Goal: Task Accomplishment & Management: Manage account settings

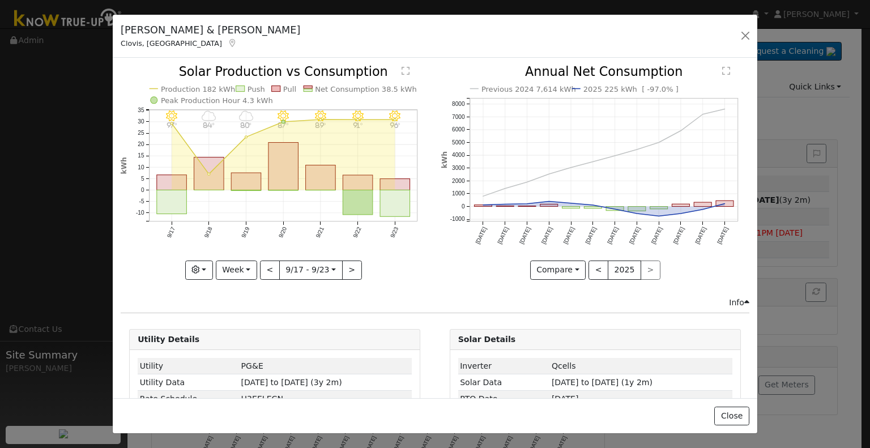
click at [746, 27] on div "[PERSON_NAME] & [PERSON_NAME], [GEOGRAPHIC_DATA] Default Account Default Accoun…" at bounding box center [435, 37] width 645 height 44
click at [743, 30] on button "button" at bounding box center [746, 36] width 16 height 16
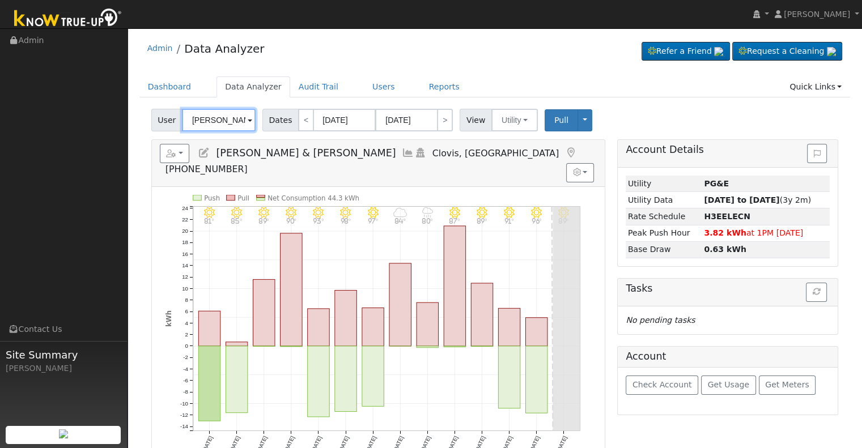
click at [215, 122] on input "[PERSON_NAME] & [PERSON_NAME]" at bounding box center [219, 120] width 74 height 23
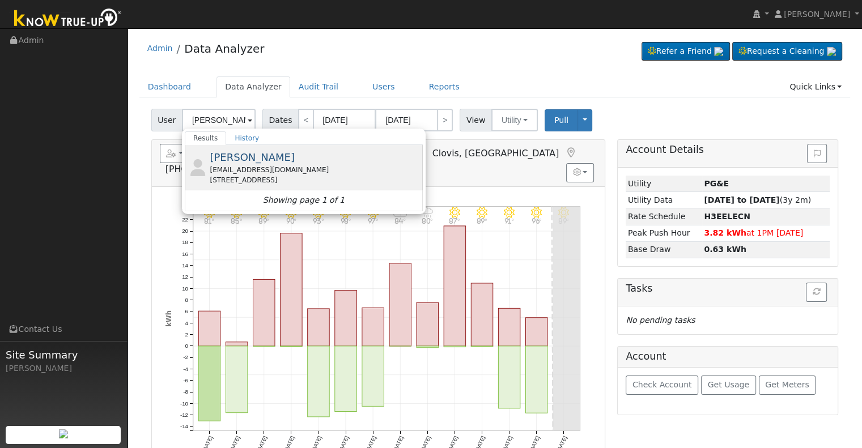
click at [280, 170] on div "[EMAIL_ADDRESS][DOMAIN_NAME]" at bounding box center [315, 170] width 210 height 10
type input "[PERSON_NAME]"
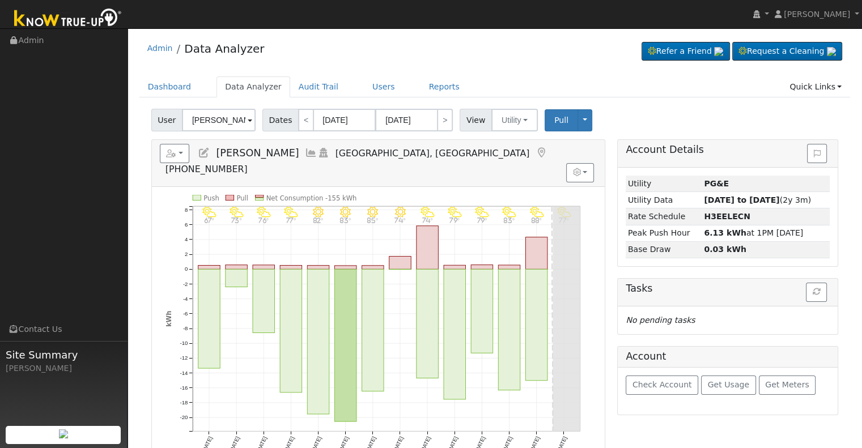
click at [305, 154] on icon at bounding box center [311, 153] width 12 height 10
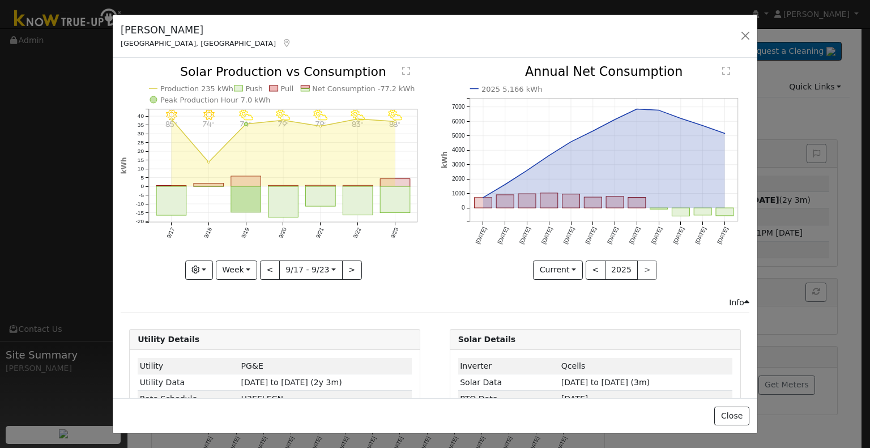
click at [347, 290] on div "9/23 - PartlyCloudy 88° 9/22 - PartlyCloudy 83° 9/21 - PartlyCloudy 79° 9/20 - …" at bounding box center [275, 181] width 320 height 231
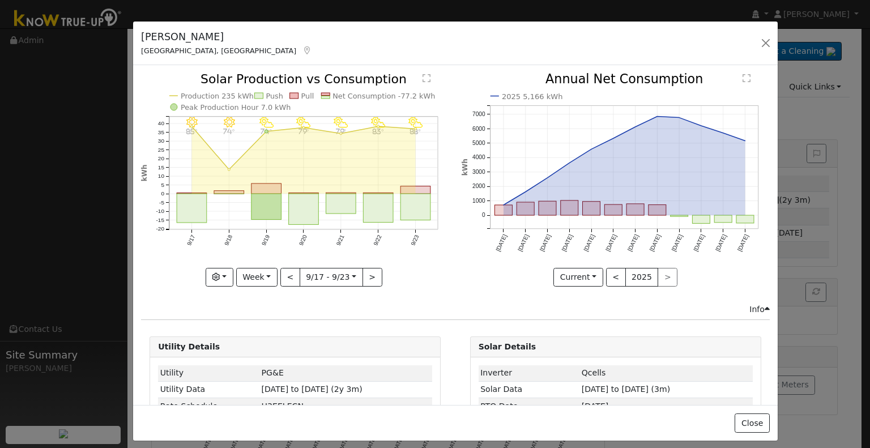
drag, startPoint x: 424, startPoint y: 29, endPoint x: 444, endPoint y: 36, distance: 21.5
click at [444, 36] on div "[PERSON_NAME] [GEOGRAPHIC_DATA], [GEOGRAPHIC_DATA] Default Account Default Acco…" at bounding box center [455, 44] width 645 height 44
click at [228, 168] on circle "onclick=""" at bounding box center [229, 169] width 2 height 2
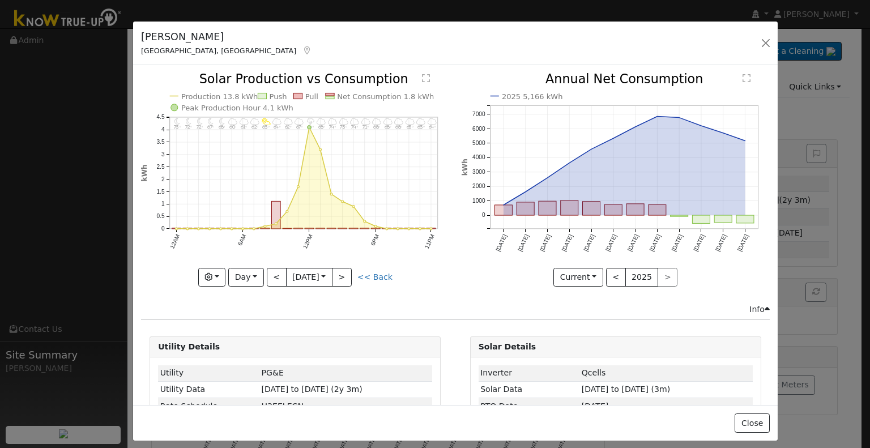
click at [375, 273] on link "<< Back" at bounding box center [375, 277] width 35 height 9
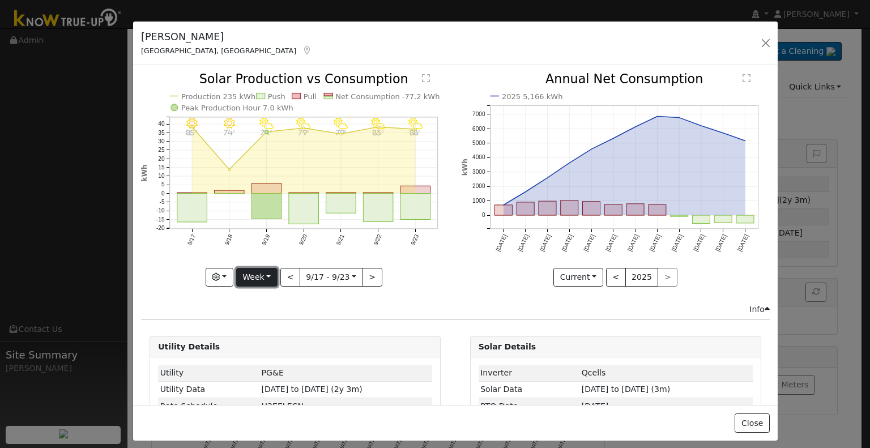
click at [267, 277] on button "Week" at bounding box center [256, 277] width 41 height 19
click at [273, 327] on link "Month" at bounding box center [276, 332] width 79 height 16
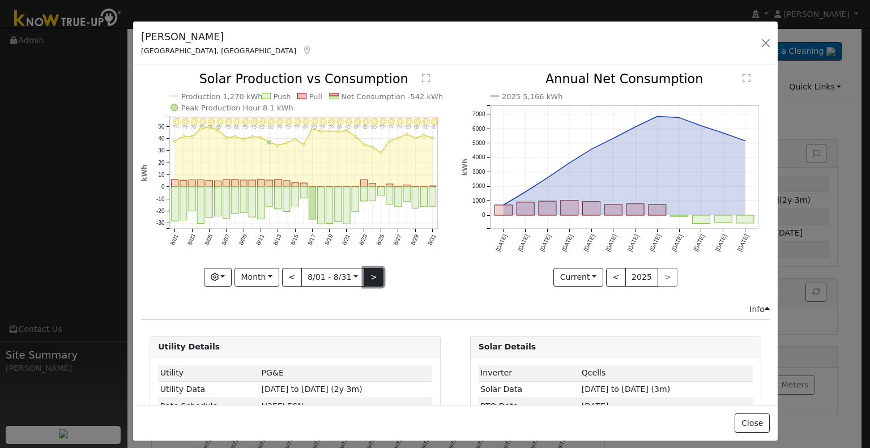
click at [369, 273] on button ">" at bounding box center [374, 277] width 20 height 19
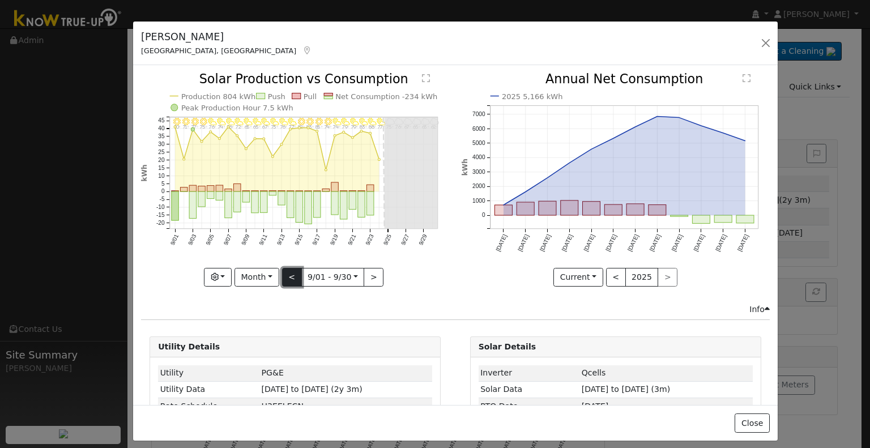
click at [287, 274] on button "<" at bounding box center [292, 277] width 20 height 19
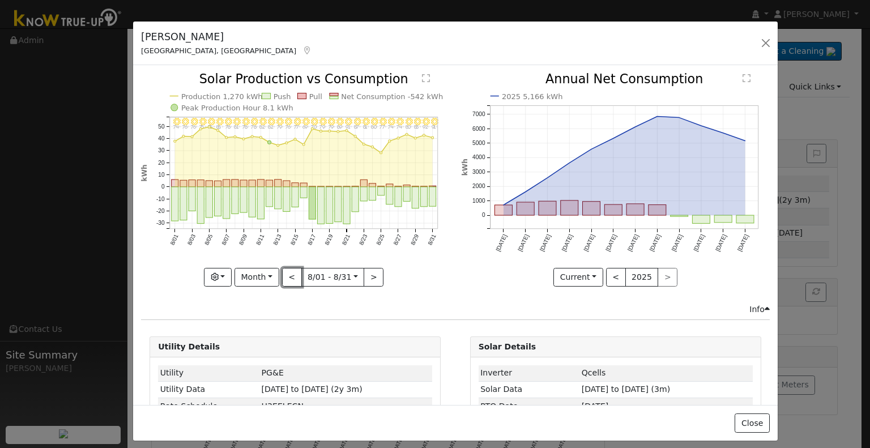
click at [289, 272] on button "<" at bounding box center [292, 277] width 20 height 19
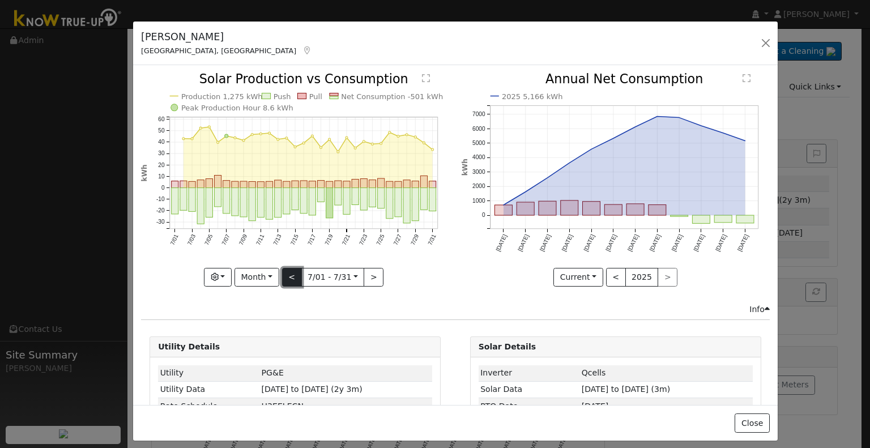
click at [290, 271] on button "<" at bounding box center [292, 277] width 20 height 19
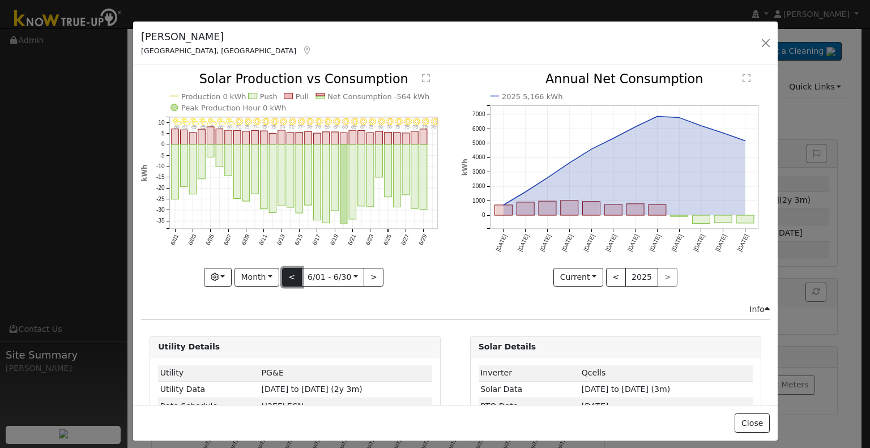
click at [291, 271] on button "<" at bounding box center [292, 277] width 20 height 19
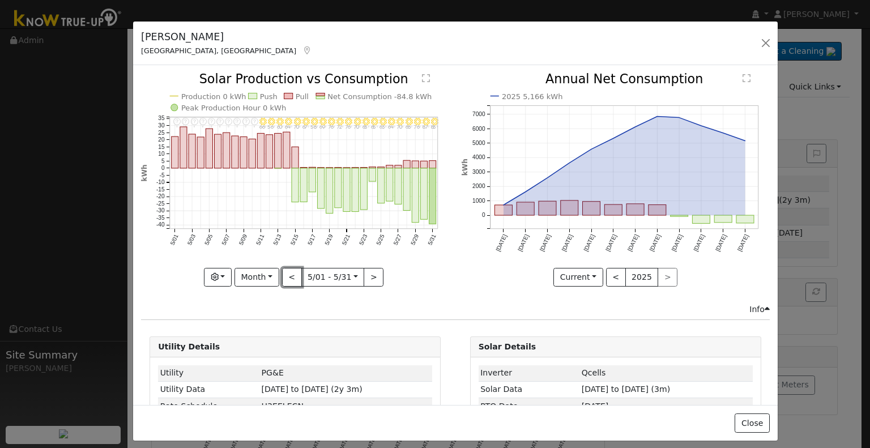
click at [294, 268] on button "<" at bounding box center [292, 277] width 20 height 19
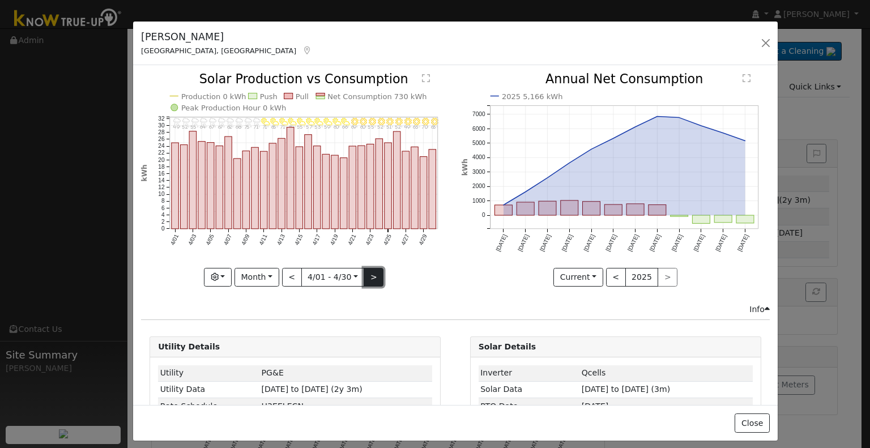
click at [365, 276] on button ">" at bounding box center [374, 277] width 20 height 19
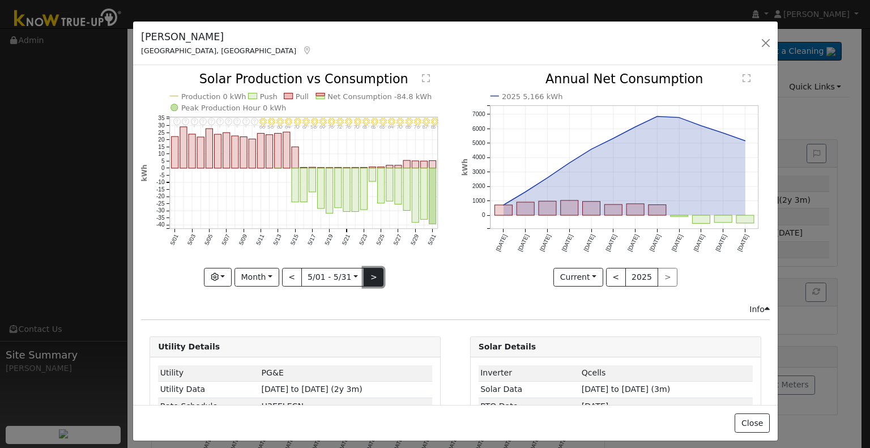
click at [369, 271] on button ">" at bounding box center [374, 277] width 20 height 19
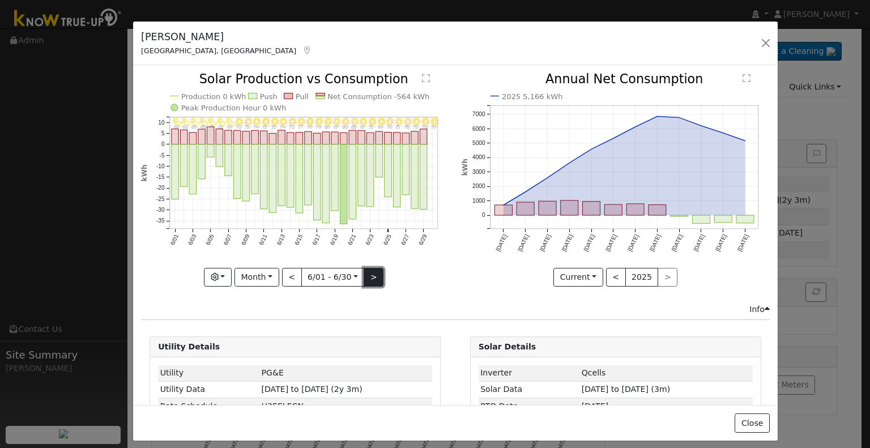
click at [370, 276] on button ">" at bounding box center [374, 277] width 20 height 19
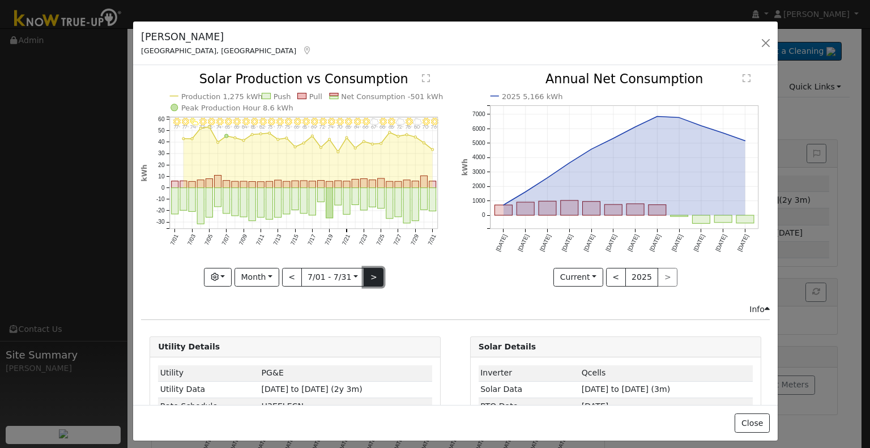
click at [364, 274] on button ">" at bounding box center [374, 277] width 20 height 19
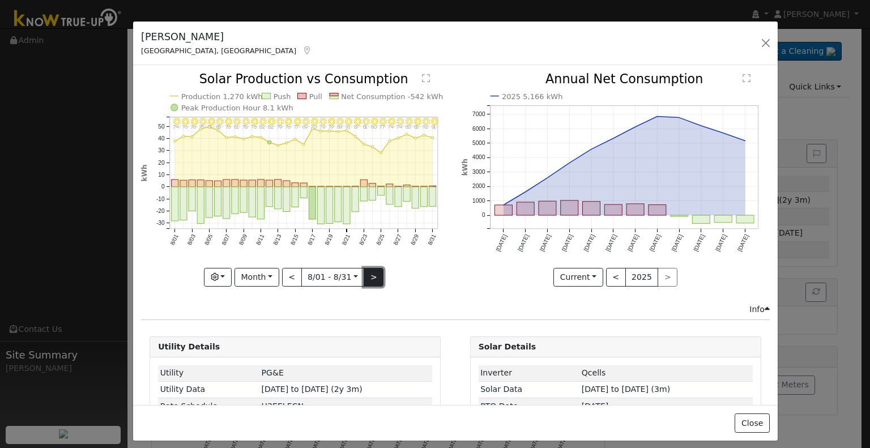
click at [367, 279] on button ">" at bounding box center [374, 277] width 20 height 19
type input "[DATE]"
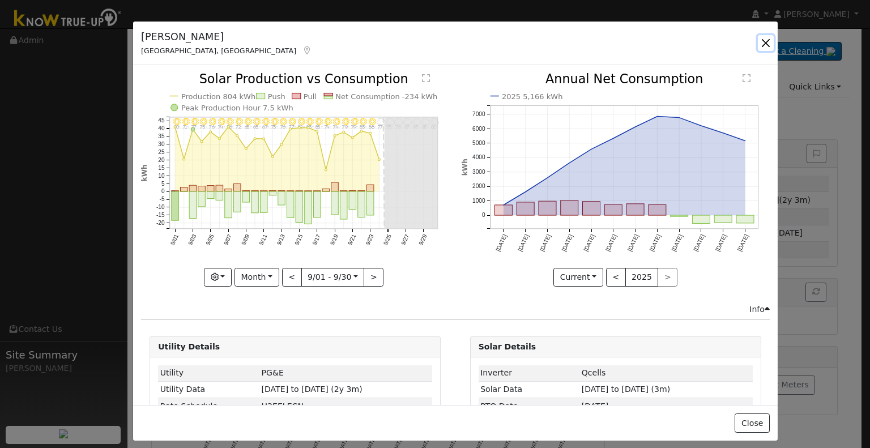
drag, startPoint x: 772, startPoint y: 44, endPoint x: 751, endPoint y: 52, distance: 22.2
click at [772, 43] on button "button" at bounding box center [766, 43] width 16 height 16
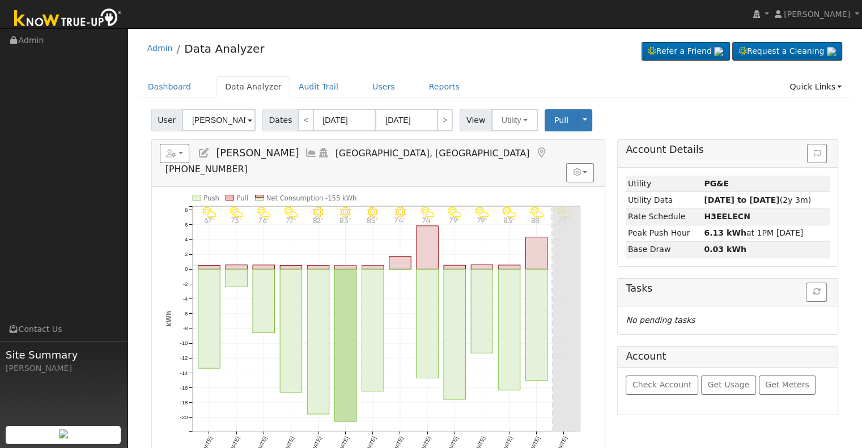
click at [203, 152] on icon at bounding box center [204, 153] width 12 height 10
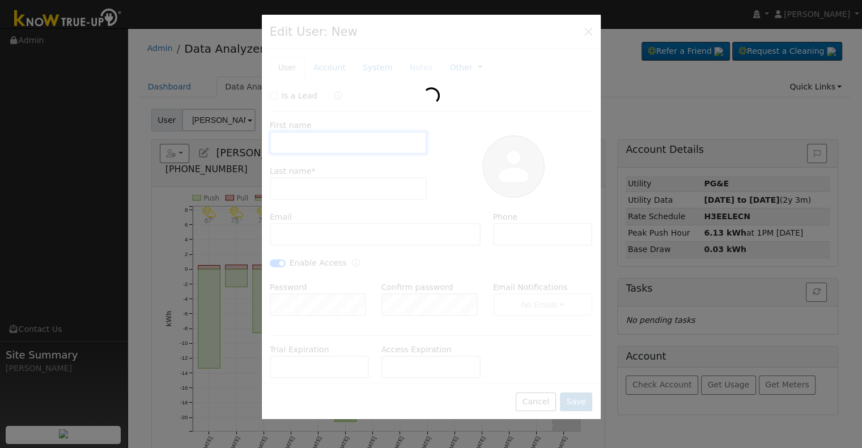
type input "[DATE]"
type input "[PERSON_NAME]"
type input "[EMAIL_ADDRESS][DOMAIN_NAME]"
type input "[PHONE_NUMBER]"
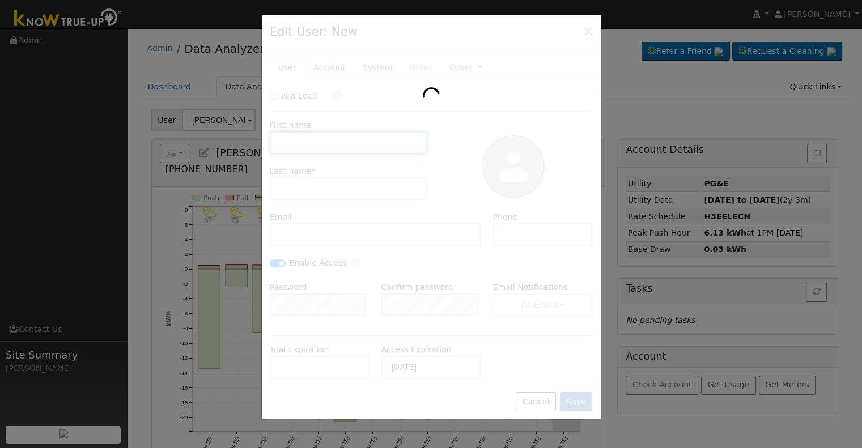
checkbox input "true"
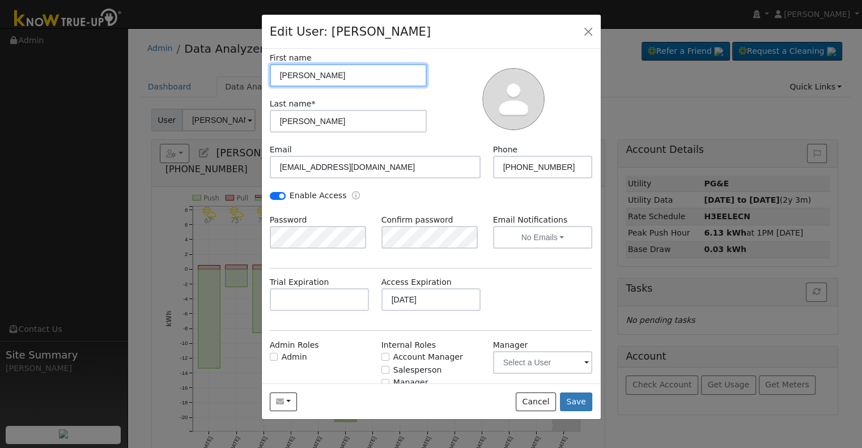
scroll to position [104, 0]
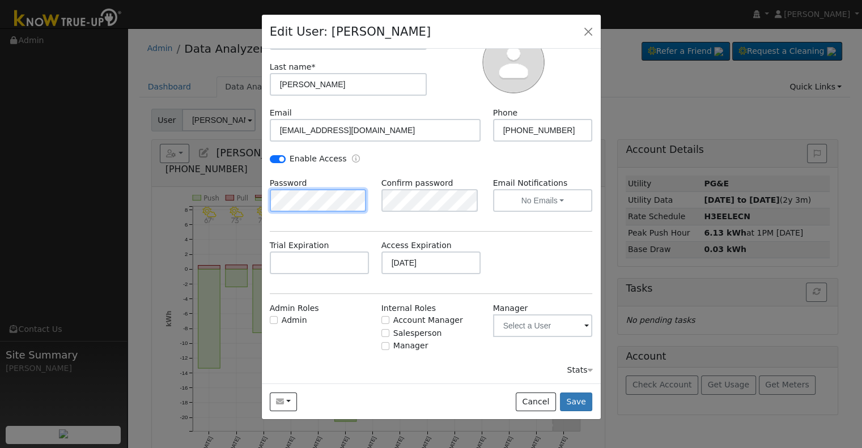
click at [210, 198] on div "Edit User: [PERSON_NAME] Default Account Default Account [STREET_ADDRESS] Prima…" at bounding box center [431, 224] width 862 height 448
click at [478, 356] on div "Admin Roles Admin Internal Roles Account Manager Salesperson Manager Manager" at bounding box center [430, 334] width 335 height 62
click at [583, 395] on button "Save" at bounding box center [576, 402] width 33 height 19
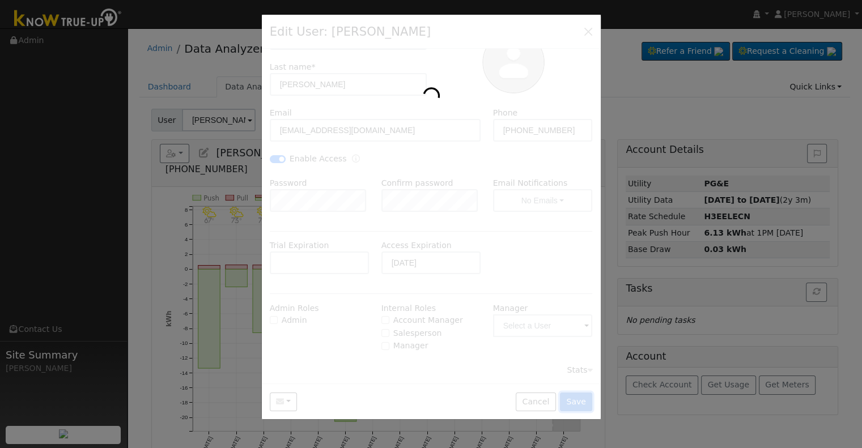
scroll to position [0, 0]
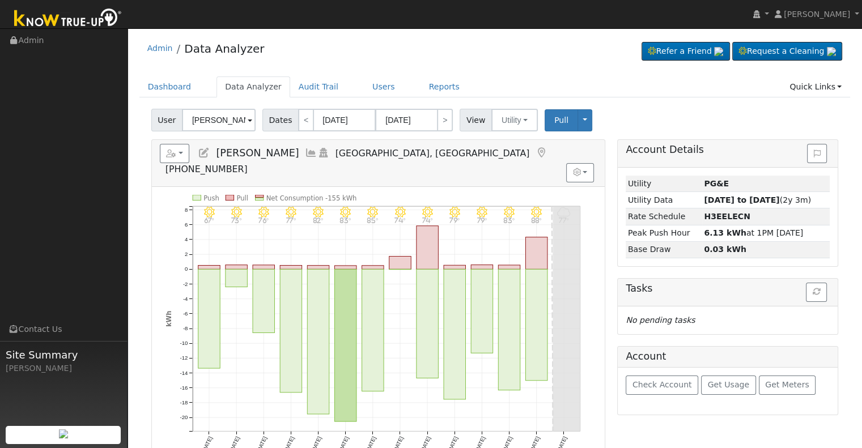
click at [305, 155] on icon at bounding box center [311, 153] width 12 height 10
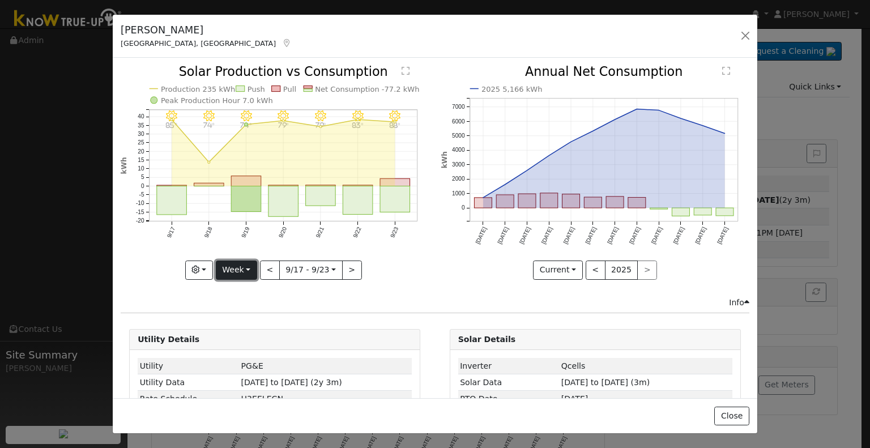
click at [246, 266] on button "Week" at bounding box center [236, 270] width 41 height 19
click at [250, 319] on link "Month" at bounding box center [255, 325] width 79 height 16
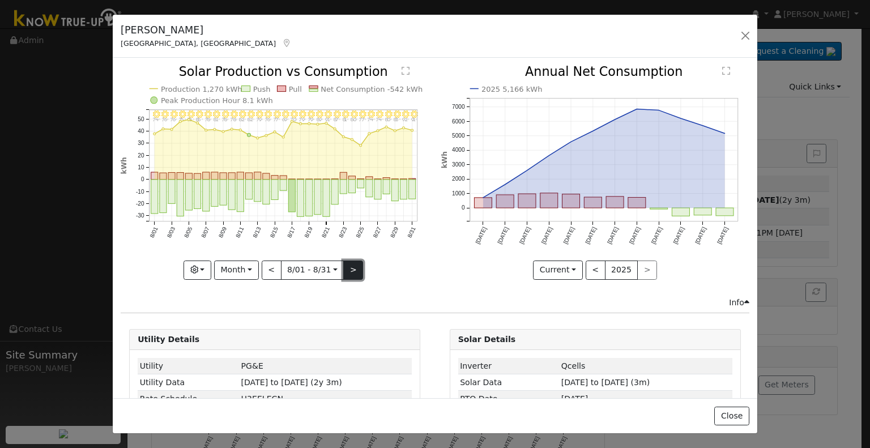
click at [351, 263] on button ">" at bounding box center [353, 270] width 20 height 19
type input "[DATE]"
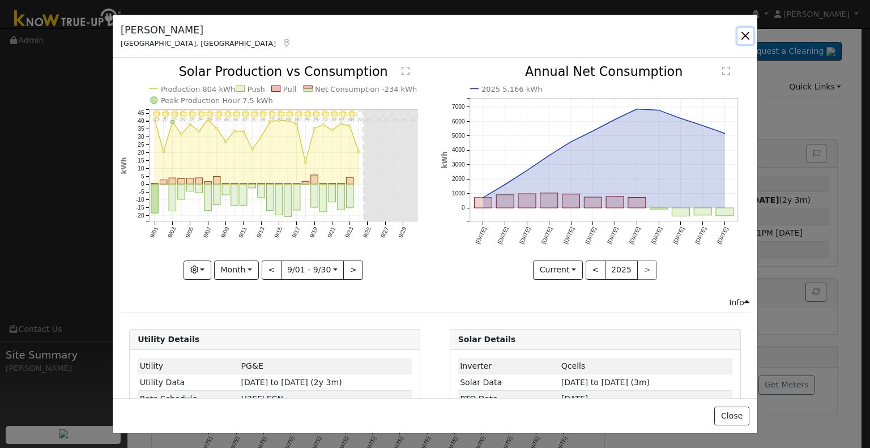
click at [747, 38] on button "button" at bounding box center [746, 36] width 16 height 16
